Goal: Transaction & Acquisition: Download file/media

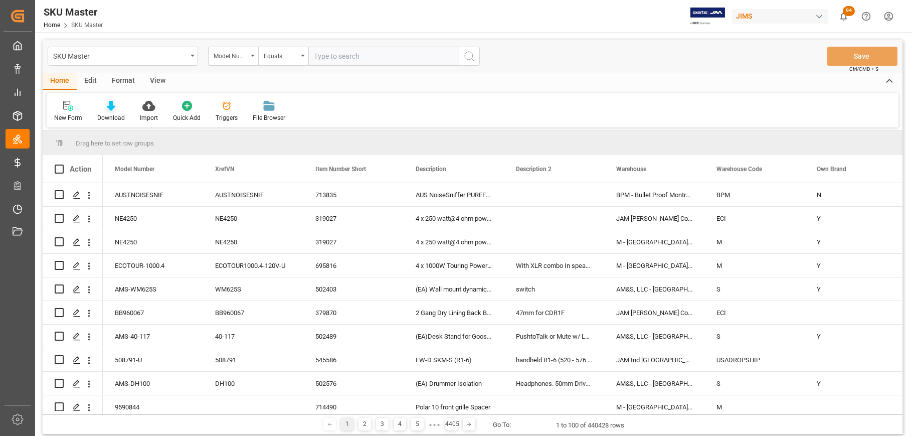
click at [108, 111] on div "Download" at bounding box center [111, 111] width 43 height 22
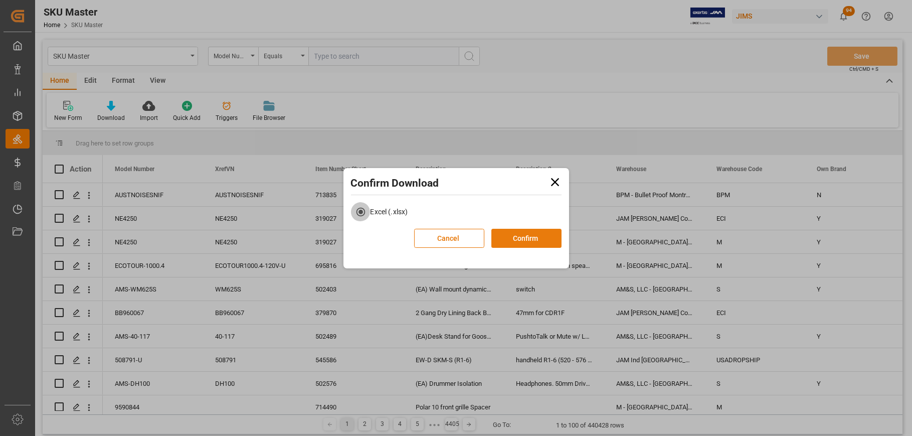
click at [524, 241] on button "Confirm" at bounding box center [526, 238] width 70 height 19
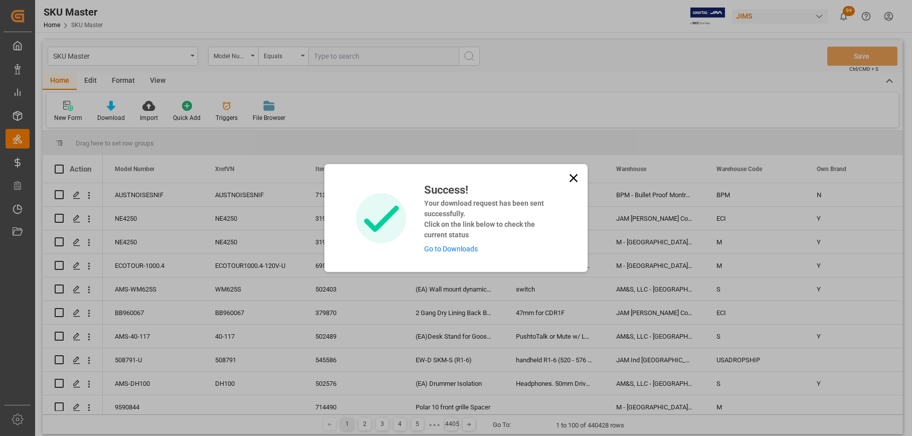
click at [574, 179] on icon at bounding box center [574, 178] width 8 height 8
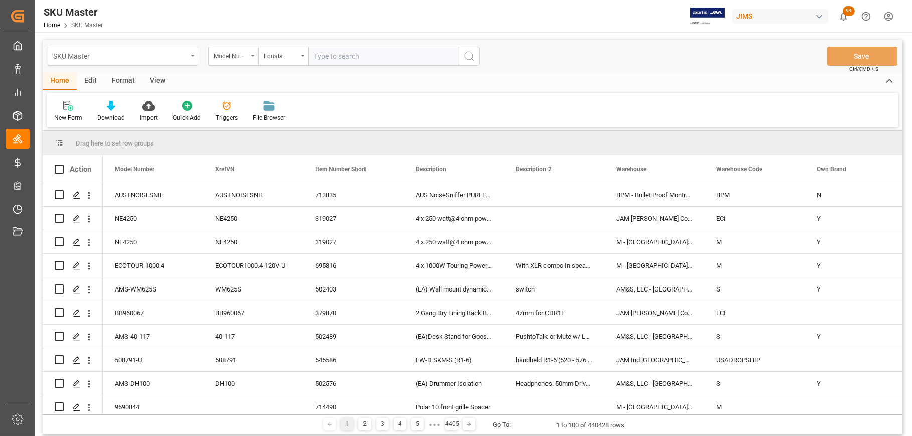
click at [194, 55] on icon "open menu" at bounding box center [193, 56] width 4 height 2
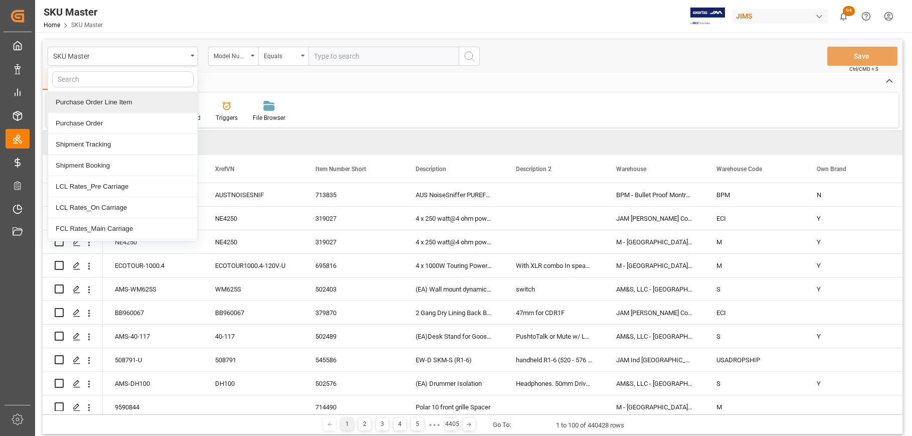
click at [99, 103] on div "Purchase Order Line Item" at bounding box center [122, 102] width 149 height 21
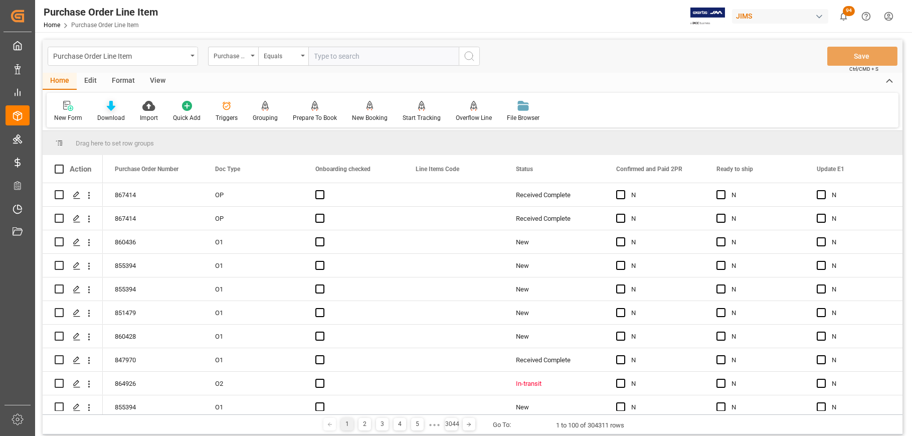
click at [109, 110] on icon at bounding box center [111, 106] width 9 height 10
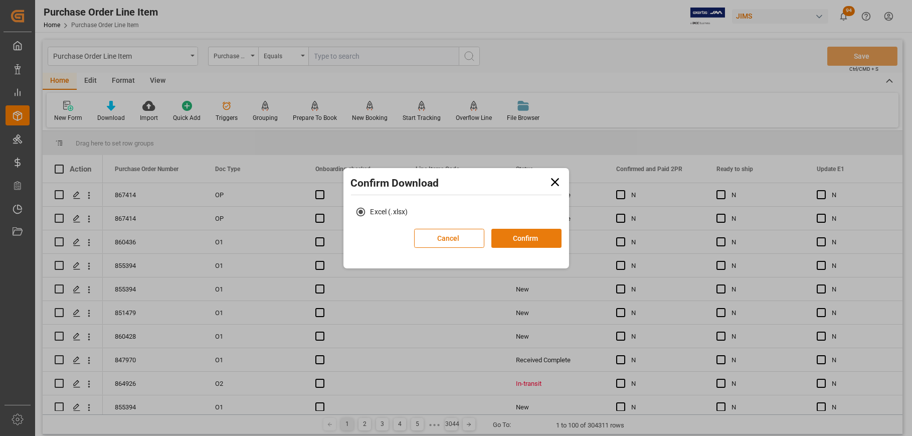
click at [536, 234] on button "Confirm" at bounding box center [526, 238] width 70 height 19
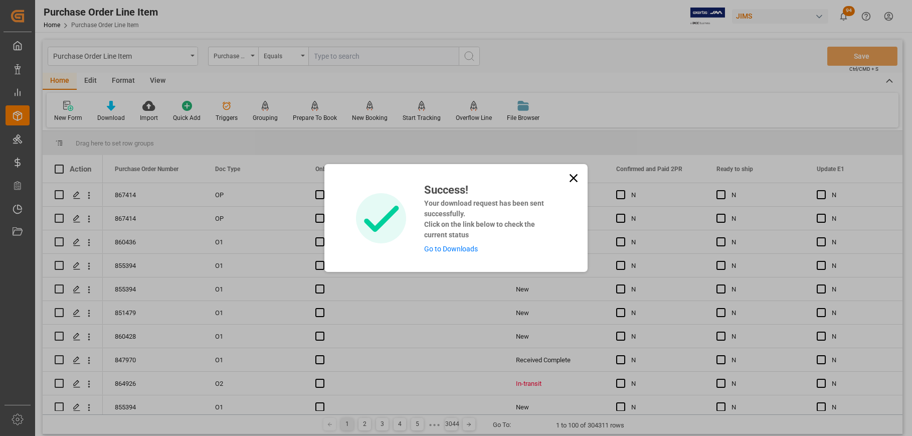
click at [572, 179] on icon at bounding box center [574, 178] width 8 height 8
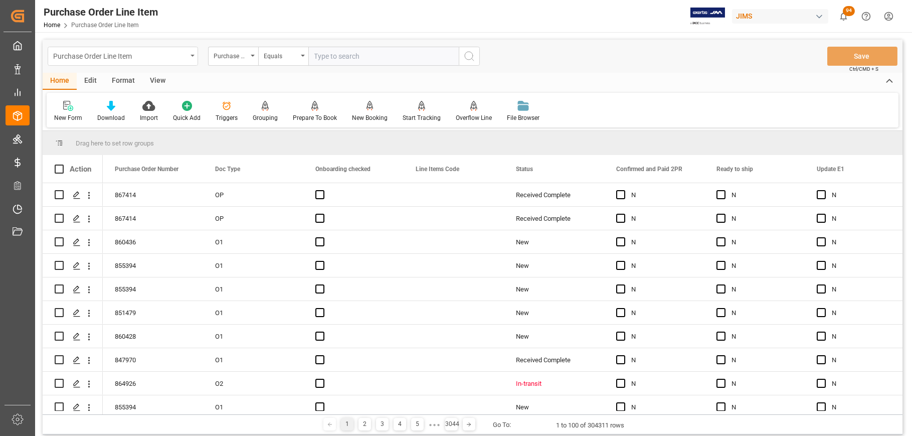
click at [193, 52] on div "Purchase Order Line Item" at bounding box center [123, 56] width 150 height 19
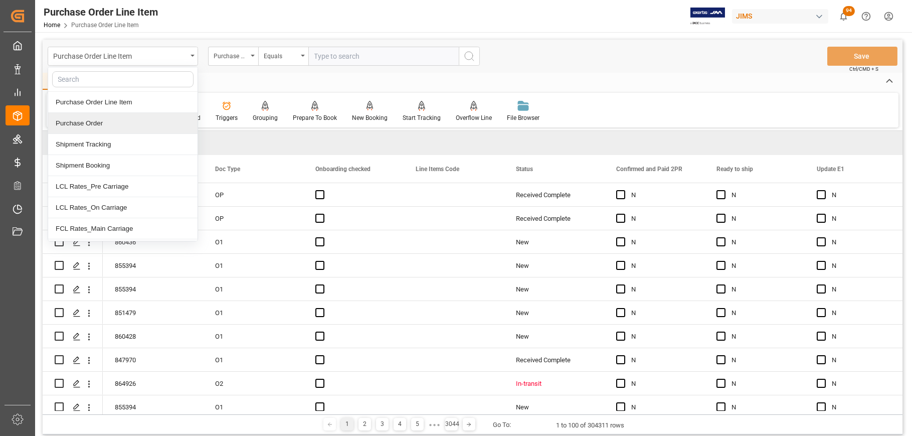
click at [124, 129] on div "Purchase Order" at bounding box center [122, 123] width 149 height 21
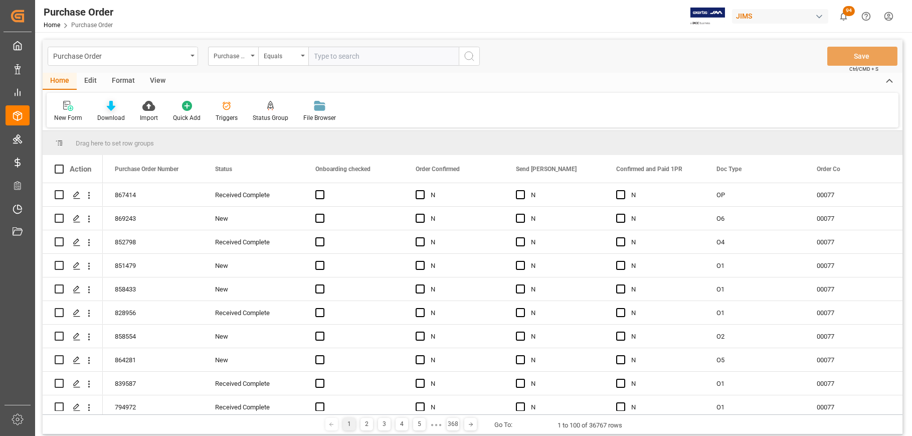
click at [111, 108] on icon at bounding box center [111, 106] width 9 height 10
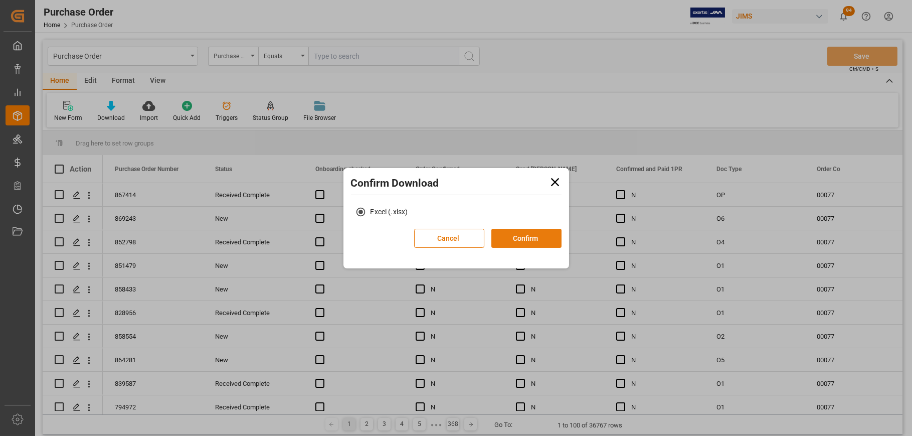
click at [536, 237] on button "Confirm" at bounding box center [526, 238] width 70 height 19
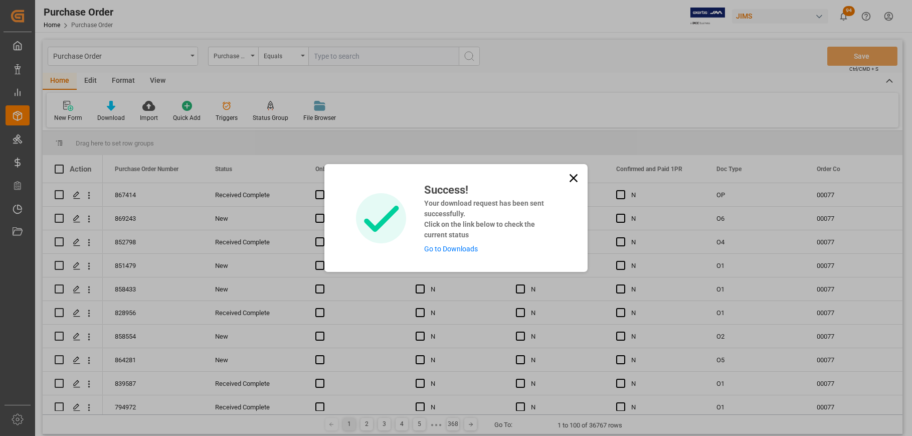
click at [572, 177] on icon at bounding box center [574, 178] width 8 height 8
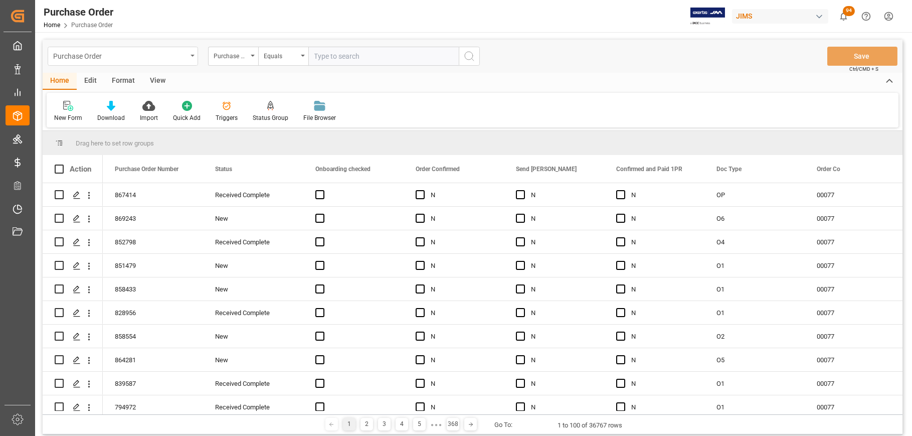
click at [157, 57] on div "Purchase Order" at bounding box center [120, 55] width 134 height 13
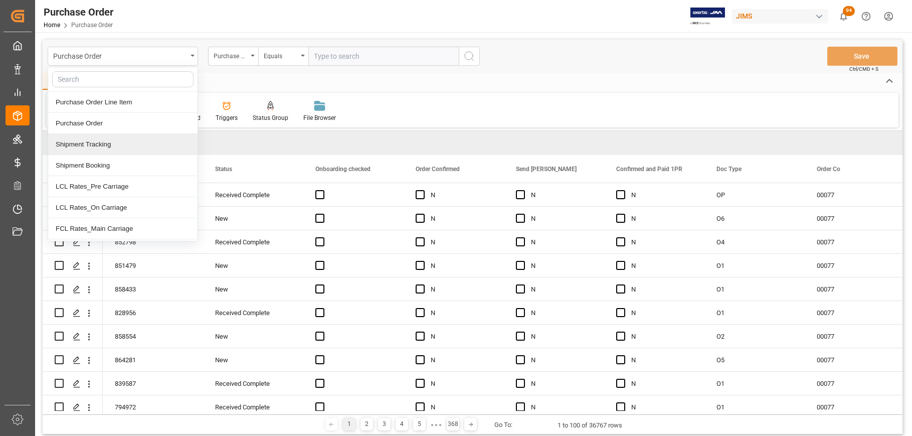
click at [125, 141] on div "Shipment Tracking" at bounding box center [122, 144] width 149 height 21
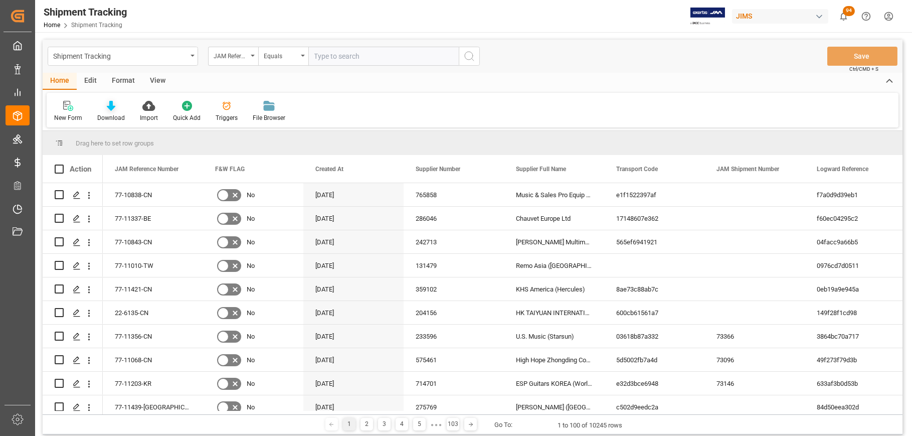
click at [111, 111] on div "Download" at bounding box center [111, 111] width 43 height 22
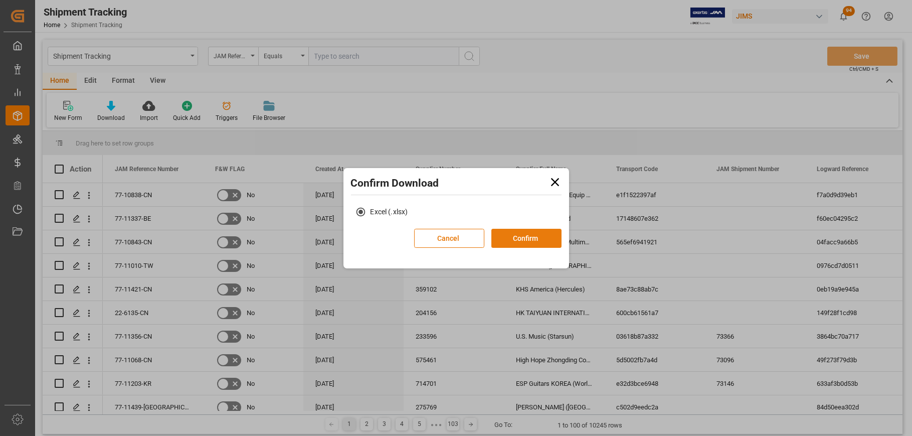
click at [532, 235] on button "Confirm" at bounding box center [526, 238] width 70 height 19
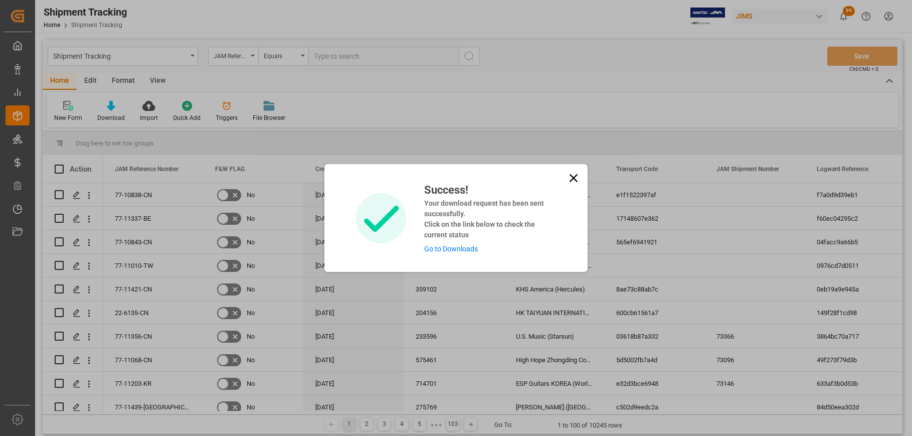
click at [574, 177] on icon at bounding box center [574, 178] width 8 height 8
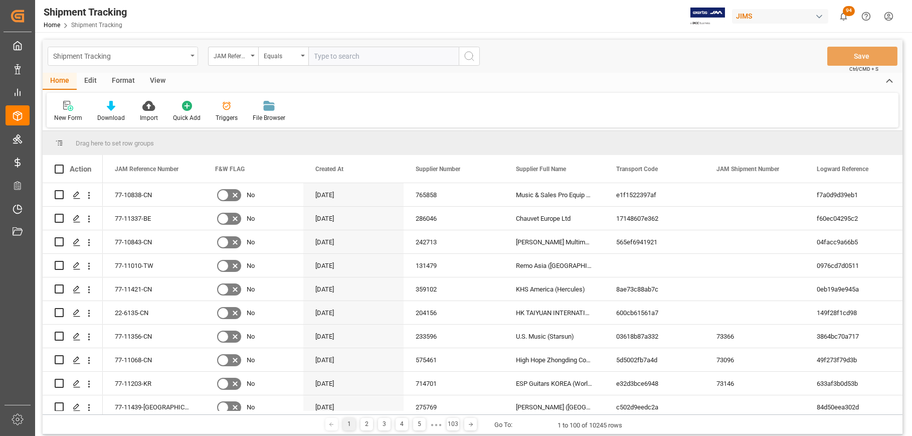
click at [134, 56] on div "Shipment Tracking" at bounding box center [120, 55] width 134 height 13
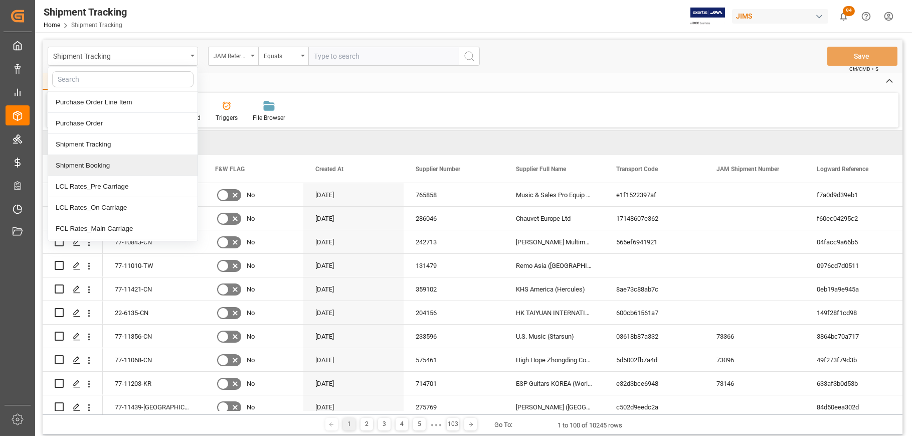
click at [104, 164] on div "Shipment Booking" at bounding box center [122, 165] width 149 height 21
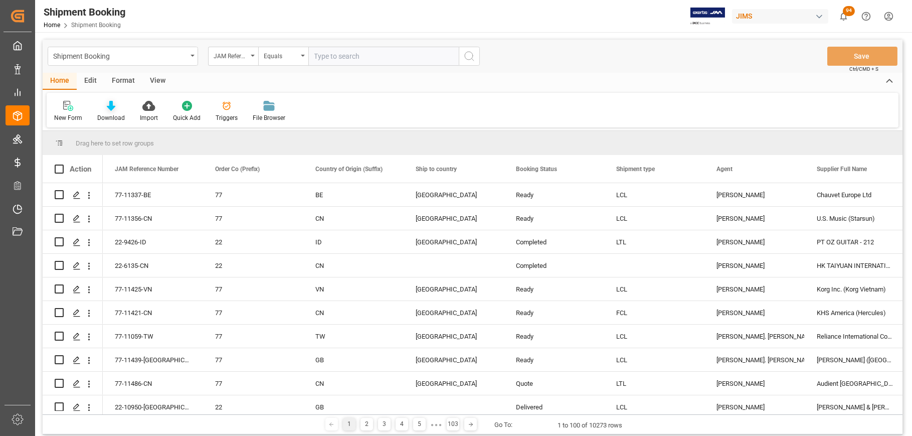
click at [109, 110] on icon at bounding box center [111, 106] width 9 height 10
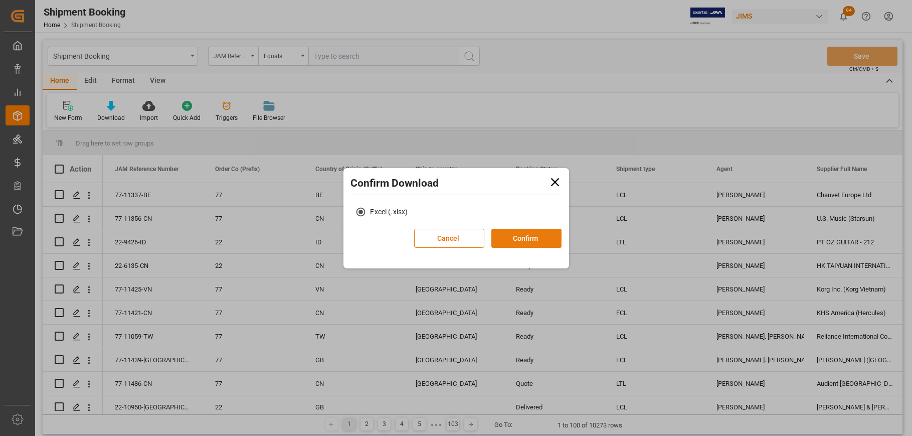
click at [524, 236] on button "Confirm" at bounding box center [526, 238] width 70 height 19
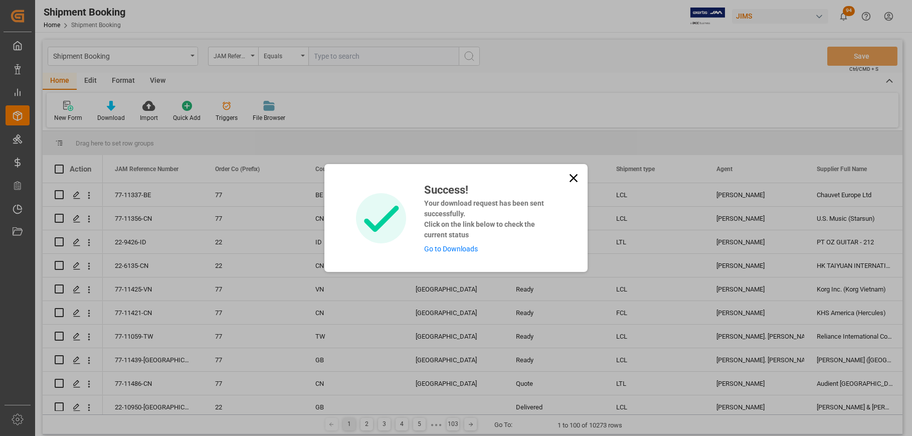
click at [573, 177] on icon at bounding box center [574, 178] width 8 height 8
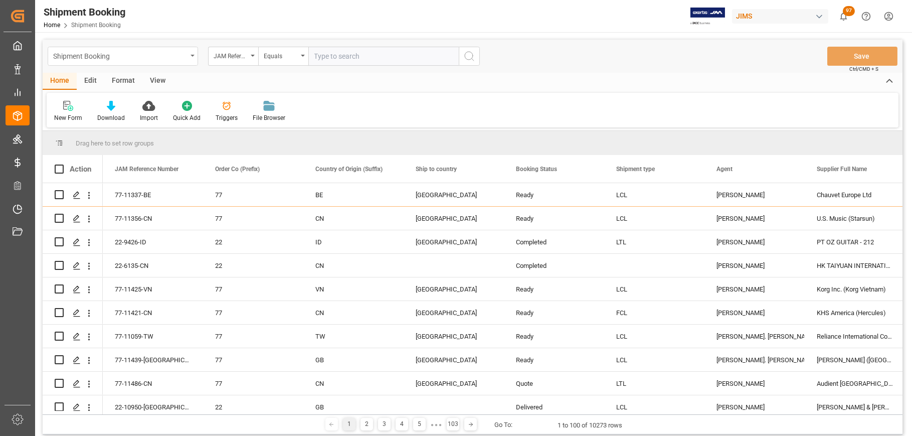
click at [189, 54] on div "Shipment Booking" at bounding box center [123, 56] width 150 height 19
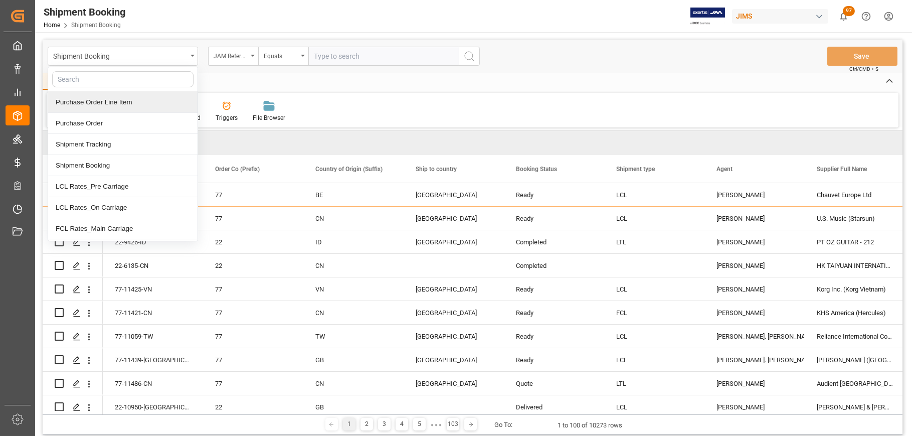
click at [253, 73] on div "Home Edit Format View" at bounding box center [473, 81] width 860 height 17
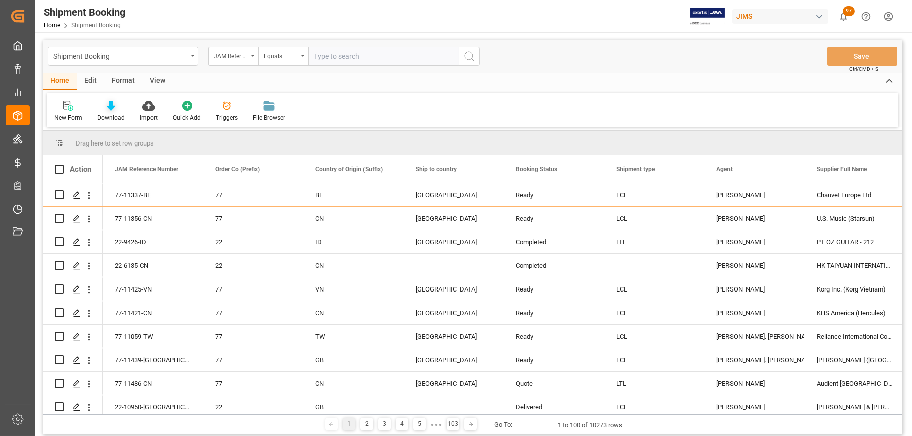
click at [113, 106] on icon at bounding box center [111, 106] width 9 height 10
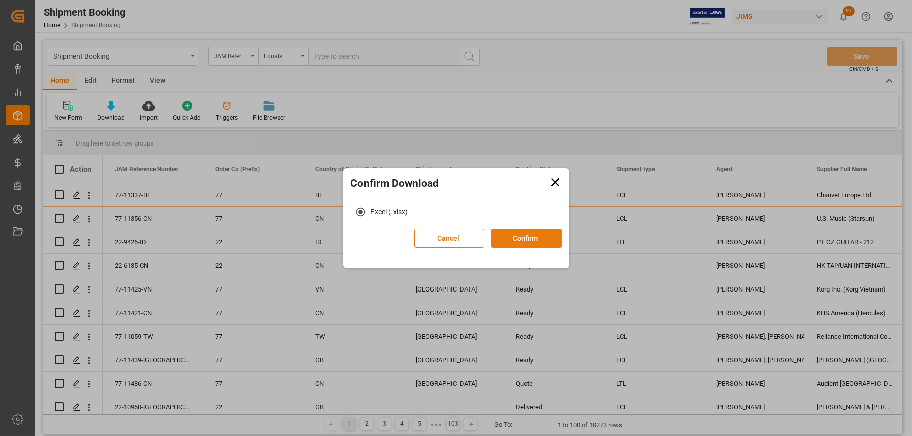
click at [511, 242] on button "Confirm" at bounding box center [526, 238] width 70 height 19
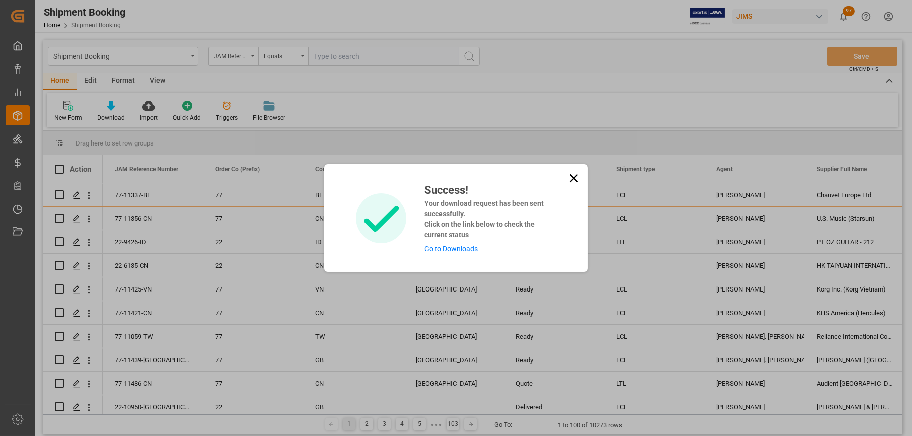
click at [442, 251] on link "Go to Downloads" at bounding box center [451, 249] width 54 height 8
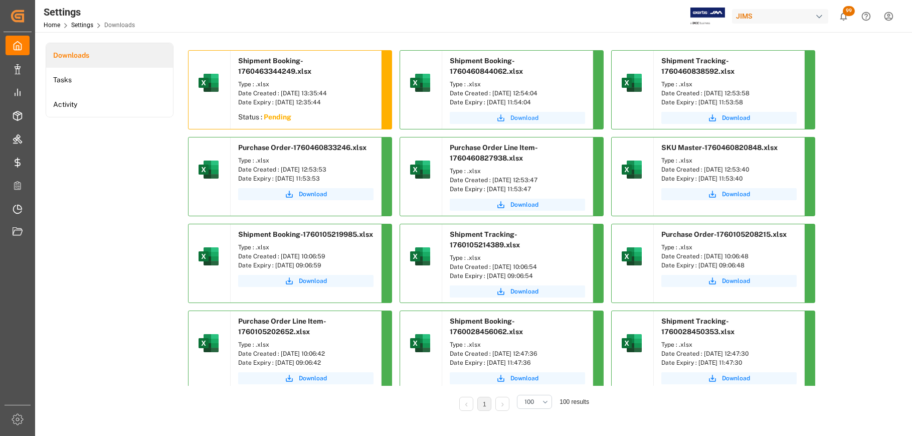
click at [524, 116] on span "Download" at bounding box center [524, 117] width 28 height 9
click at [735, 117] on span "Download" at bounding box center [736, 117] width 28 height 9
click at [316, 196] on span "Download" at bounding box center [313, 194] width 28 height 9
click at [530, 207] on span "Download" at bounding box center [524, 204] width 28 height 9
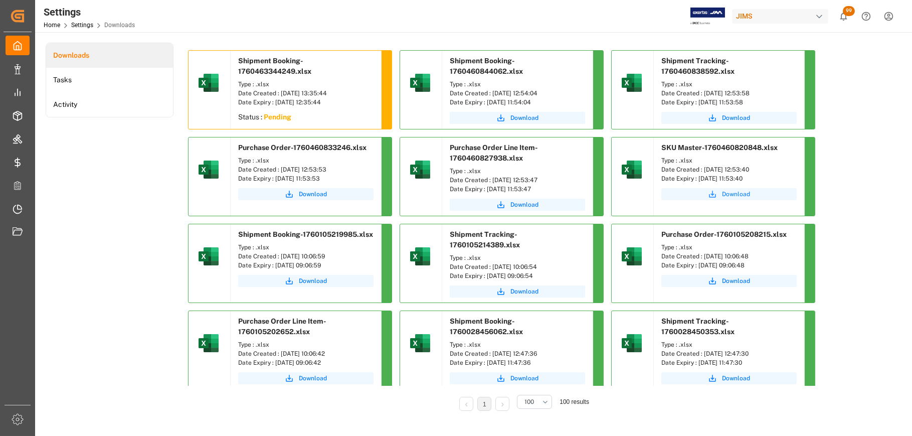
click at [733, 194] on span "Download" at bounding box center [736, 194] width 28 height 9
drag, startPoint x: 552, startPoint y: 94, endPoint x: 492, endPoint y: 94, distance: 60.2
click at [492, 94] on div "Date Created : [DATE] 12:54:04" at bounding box center [517, 93] width 135 height 9
copy div "[DATE] 12:54:04"
click at [860, 116] on div "Shipment Booking-1760463344249.xlsx Type : .xlsx Date Created : [DATE] 13:35:44…" at bounding box center [522, 234] width 683 height 382
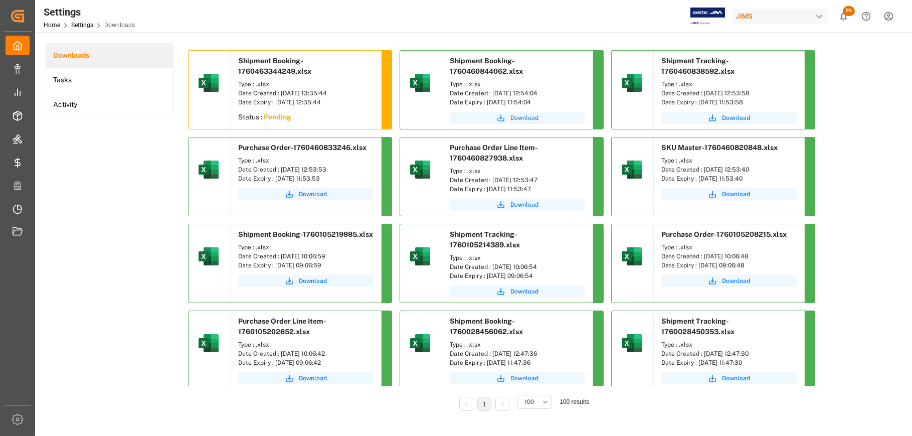
click at [528, 118] on span "Download" at bounding box center [524, 117] width 28 height 9
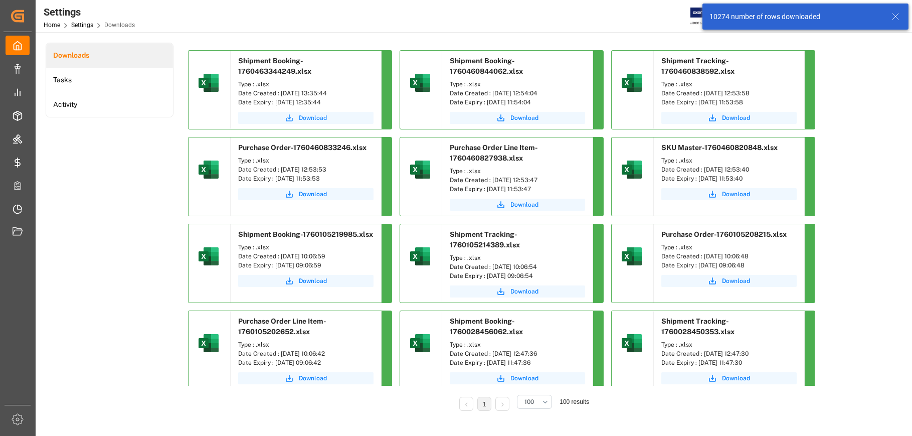
click at [309, 118] on span "Download" at bounding box center [313, 117] width 28 height 9
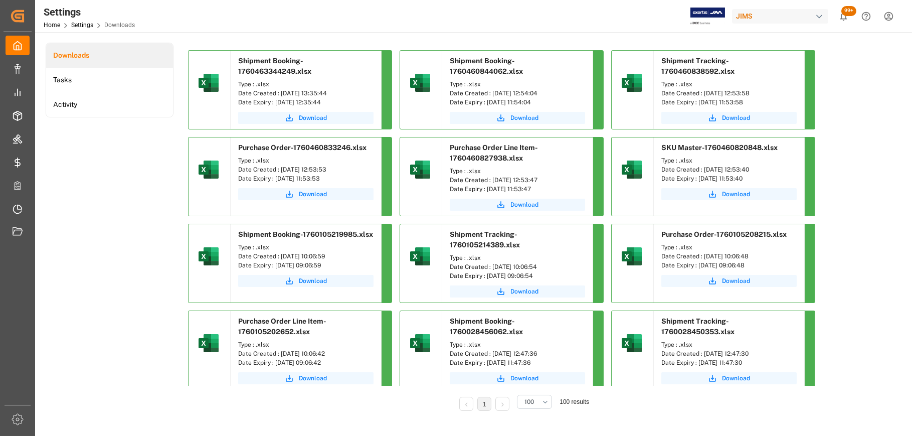
click at [578, 93] on div "Date Created : [DATE] 12:54:04" at bounding box center [517, 93] width 135 height 9
drag, startPoint x: 764, startPoint y: 91, endPoint x: 704, endPoint y: 89, distance: 60.7
click at [704, 89] on div "Date Created : [DATE] 12:53:58" at bounding box center [728, 93] width 135 height 9
copy div "14-10-2025 12:53:58"
drag, startPoint x: 339, startPoint y: 169, endPoint x: 279, endPoint y: 173, distance: 60.3
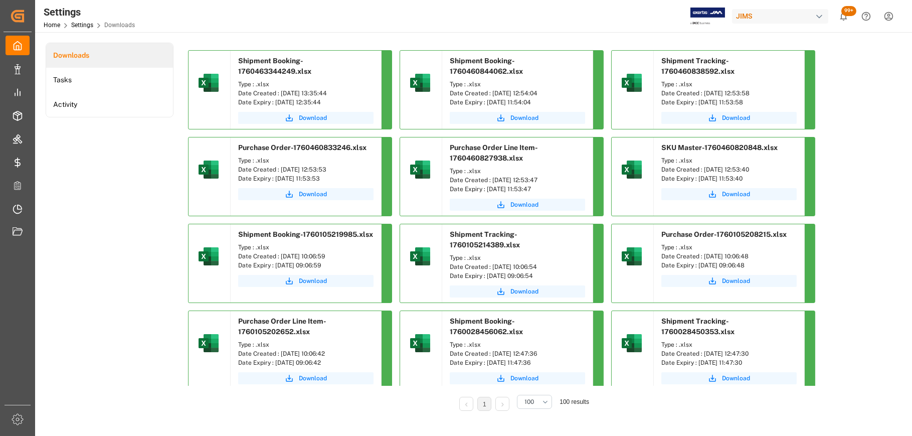
click at [279, 173] on div "Date Created : [DATE] 12:53:53" at bounding box center [305, 169] width 135 height 9
copy div "14-10-2025 12:53:53"
drag, startPoint x: 561, startPoint y: 179, endPoint x: 491, endPoint y: 180, distance: 69.7
click at [491, 180] on div "Date Created : [DATE] 12:53:47" at bounding box center [517, 180] width 135 height 9
copy div "14-10-2025 12:53:47"
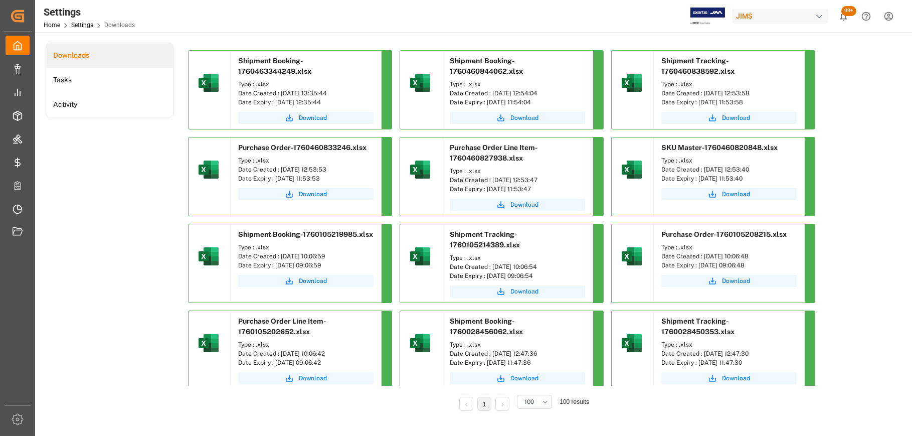
drag, startPoint x: 341, startPoint y: 168, endPoint x: 280, endPoint y: 171, distance: 61.7
click at [280, 171] on div "Date Created : [DATE] 12:53:53" at bounding box center [305, 169] width 135 height 9
copy div "14-10-2025 12:53:53"
click at [520, 203] on span "Download" at bounding box center [524, 204] width 28 height 9
